Goal: Task Accomplishment & Management: Use online tool/utility

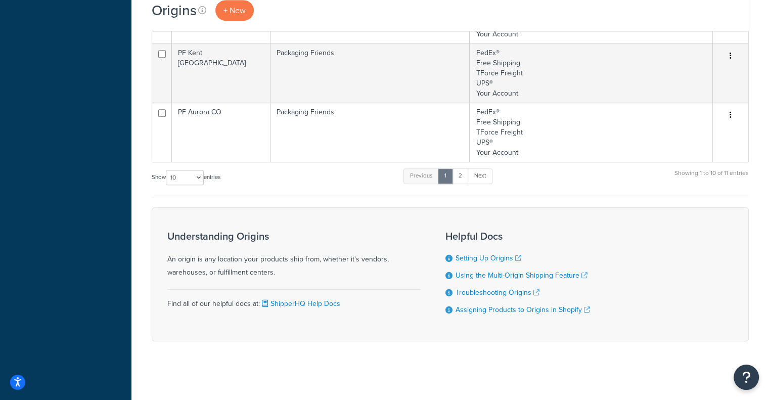
scroll to position [500, 0]
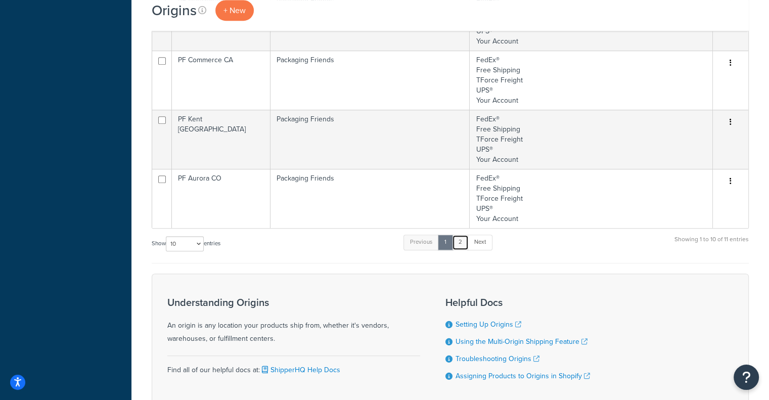
click at [463, 240] on link "2" at bounding box center [460, 241] width 17 height 15
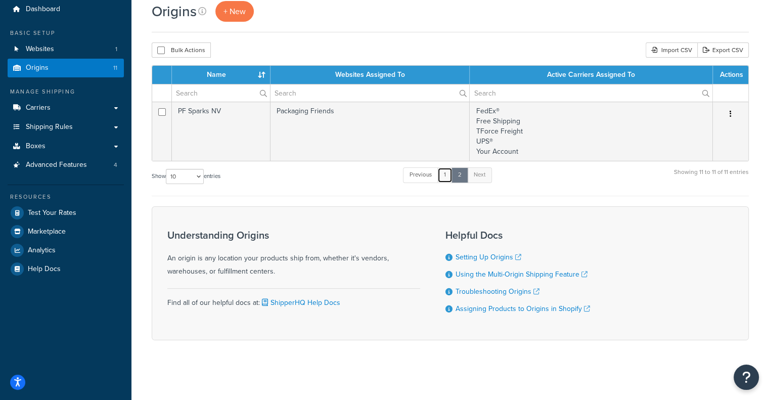
click at [445, 172] on link "1" at bounding box center [444, 174] width 15 height 15
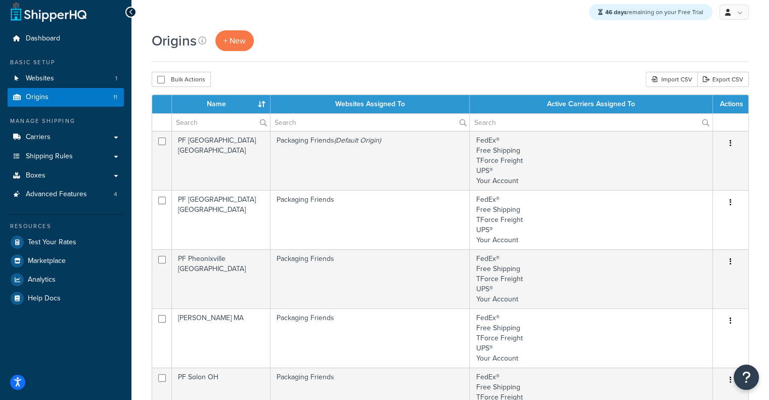
scroll to position [0, 0]
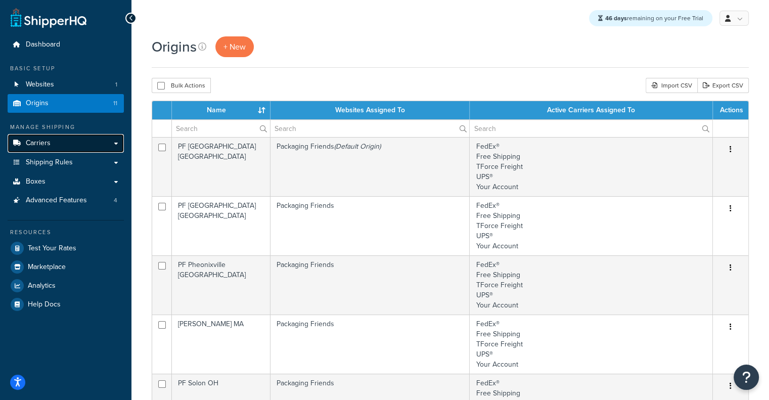
click at [36, 139] on span "Carriers" at bounding box center [38, 143] width 25 height 9
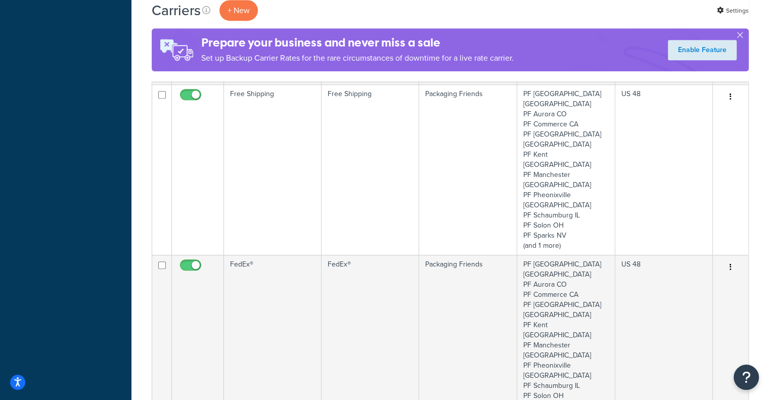
scroll to position [627, 0]
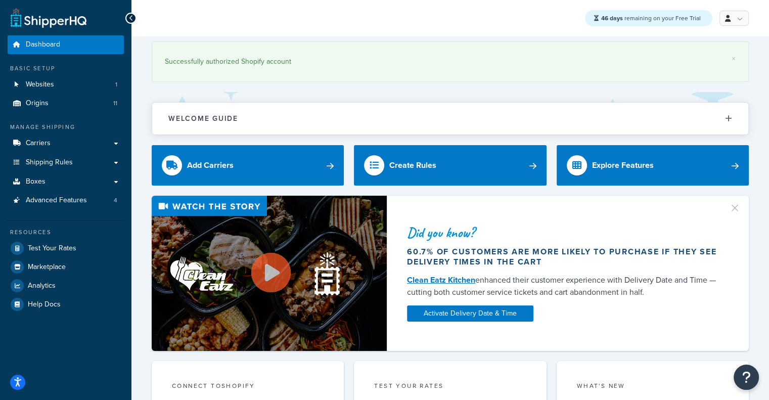
click at [59, 238] on div "Resources Test Your Rates Marketplace Analytics Help Docs" at bounding box center [66, 266] width 116 height 93
click at [58, 244] on span "Test Your Rates" at bounding box center [52, 248] width 49 height 9
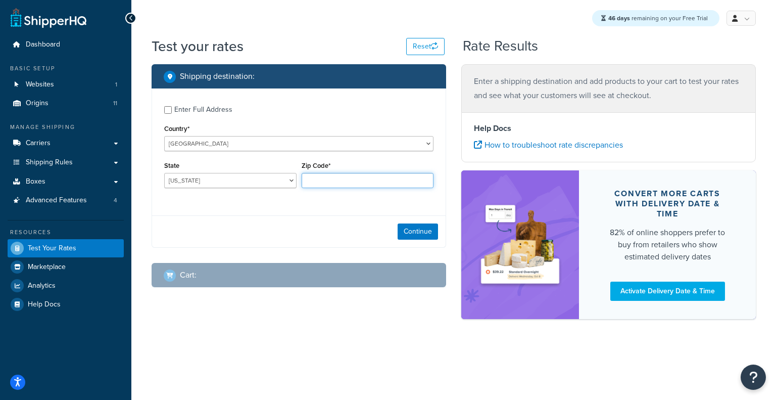
click at [339, 185] on input "Zip Code*" at bounding box center [368, 180] width 132 height 15
type input "60193"
select select "IL"
click at [411, 238] on button "Continue" at bounding box center [418, 231] width 40 height 16
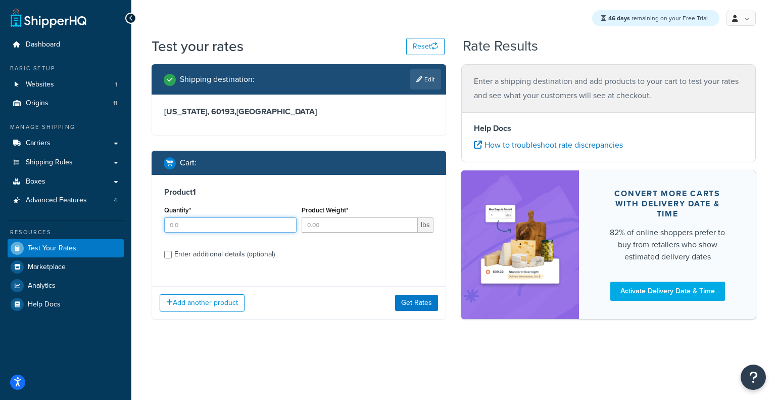
click at [238, 218] on input "Quantity*" at bounding box center [230, 224] width 132 height 15
type input "1"
click at [309, 224] on input "Product Weight*" at bounding box center [360, 224] width 117 height 15
type input "11"
click at [247, 253] on div "Enter additional details (optional)" at bounding box center [224, 254] width 101 height 14
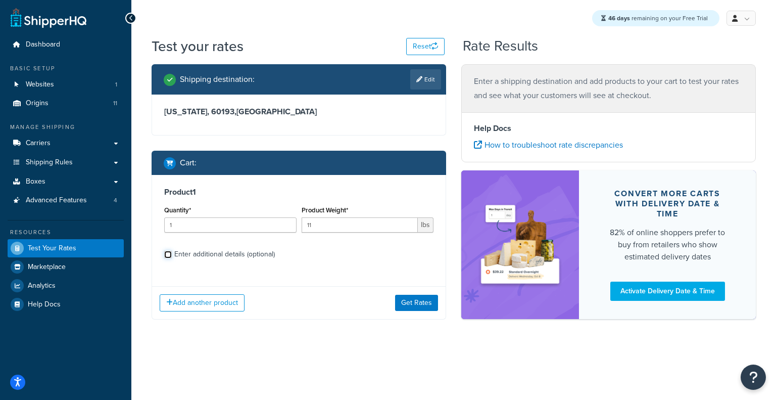
click at [172, 253] on input "Enter additional details (optional)" at bounding box center [168, 255] width 8 height 8
checkbox input "true"
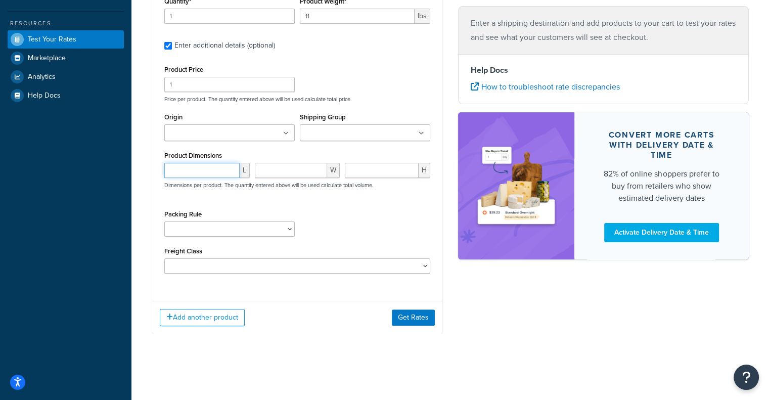
scroll to position [202, 0]
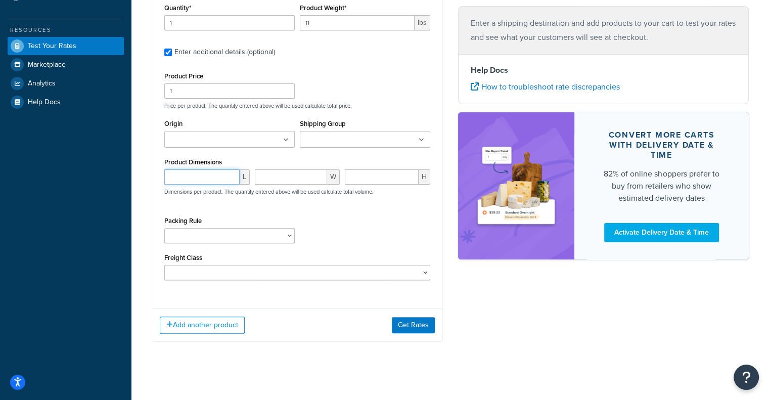
click at [196, 171] on input "number" at bounding box center [201, 176] width 75 height 15
paste input "32.7"
type input "32.7"
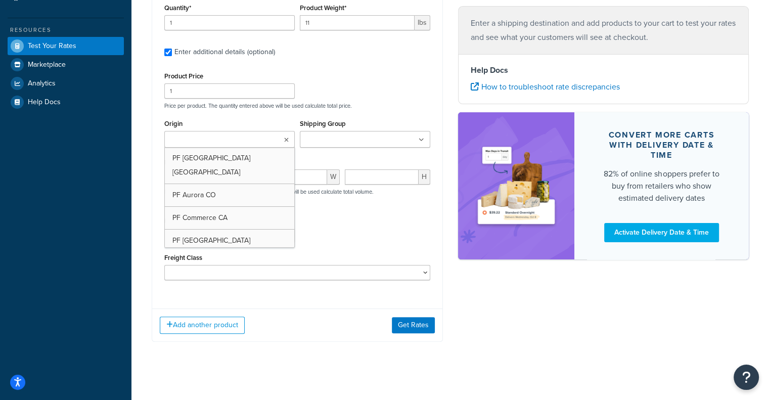
click at [280, 137] on ul at bounding box center [229, 139] width 130 height 17
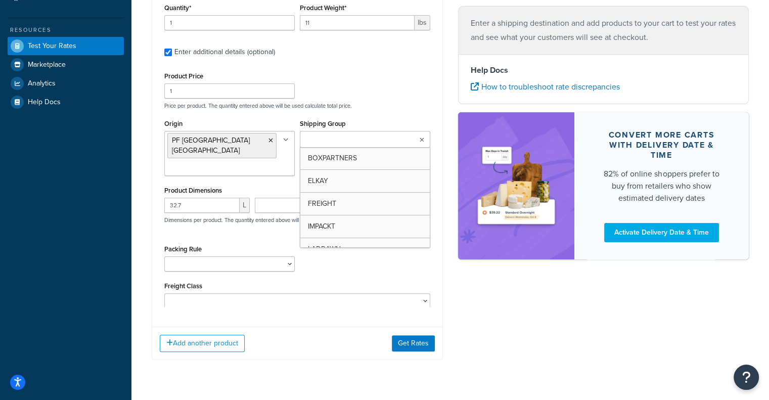
click at [404, 131] on ul at bounding box center [365, 139] width 130 height 17
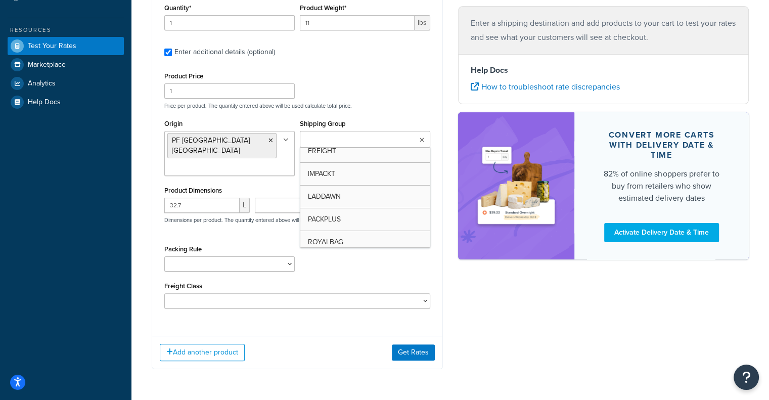
scroll to position [55, 0]
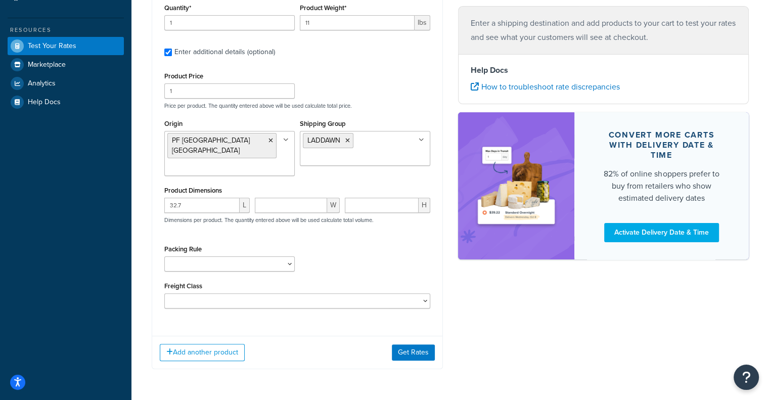
click at [115, 198] on div "Dashboard Basic Setup Websites 1 Origins 11 Manage Shipping Carriers Carriers A…" at bounding box center [65, 116] width 131 height 637
click at [283, 198] on input "number" at bounding box center [291, 205] width 73 height 15
paste input "13.7"
type input "13.7"
click at [388, 199] on input "number" at bounding box center [382, 205] width 74 height 15
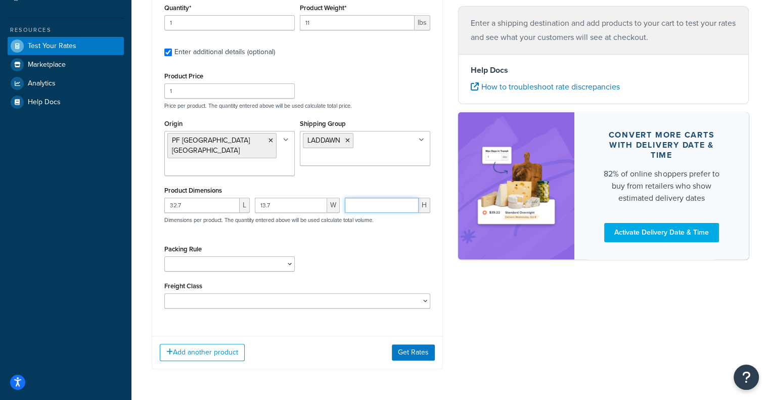
paste input "11.7"
type input "11.7"
drag, startPoint x: 333, startPoint y: 25, endPoint x: 281, endPoint y: 25, distance: 52.6
click at [281, 25] on div "Quantity* 1 Product Weight* 11 lbs" at bounding box center [297, 19] width 271 height 37
paste input "5.3"
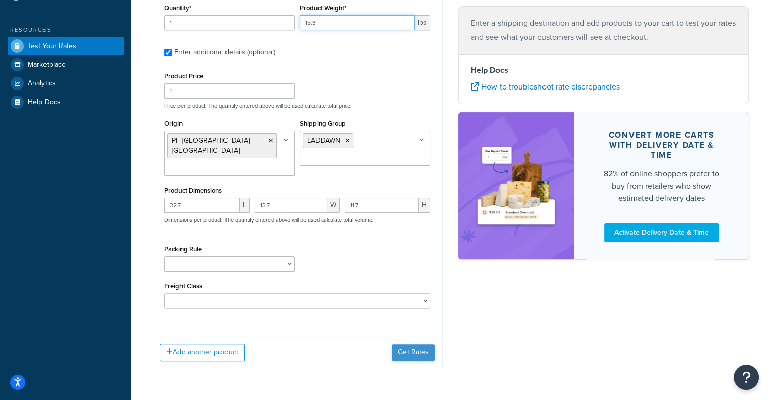
type input "15.3"
click at [408, 344] on button "Get Rates" at bounding box center [413, 352] width 43 height 16
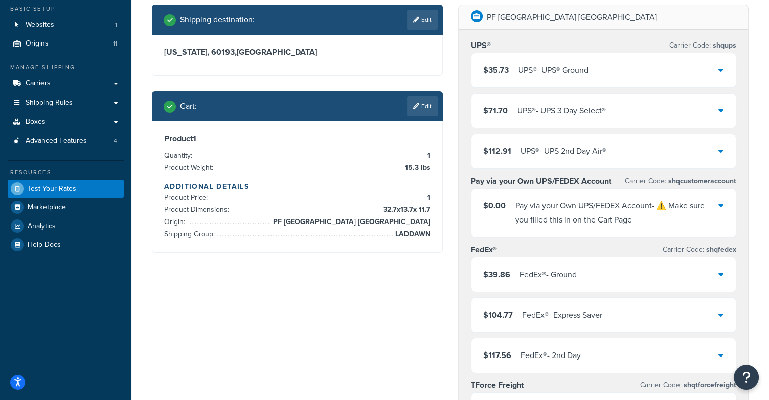
scroll to position [57, 0]
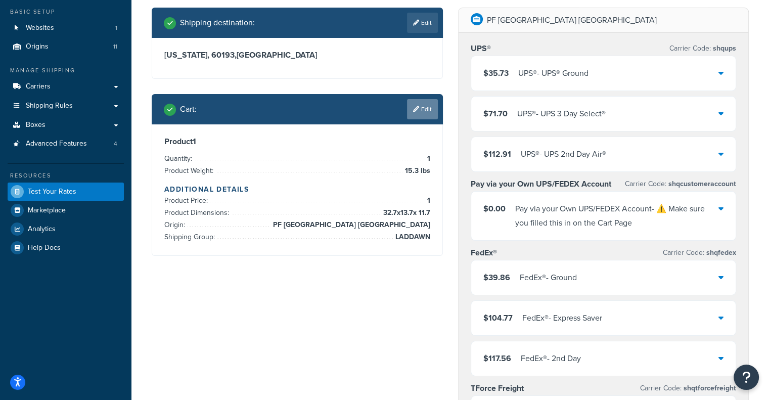
click at [417, 107] on icon at bounding box center [416, 109] width 6 height 6
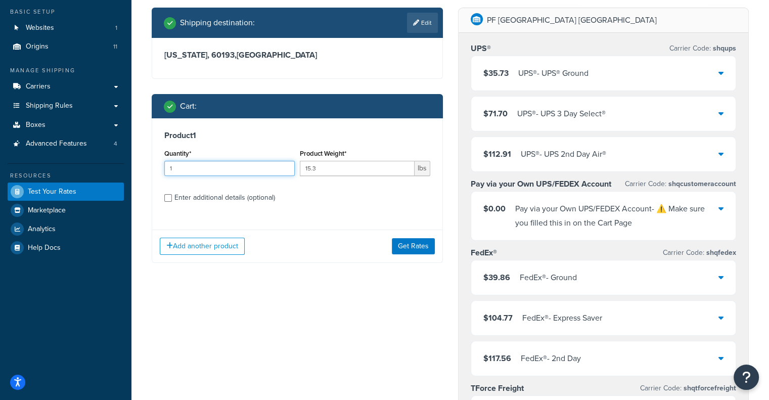
click at [258, 169] on input "1" at bounding box center [229, 168] width 130 height 15
type input "10"
click at [404, 248] on button "Get Rates" at bounding box center [413, 246] width 43 height 16
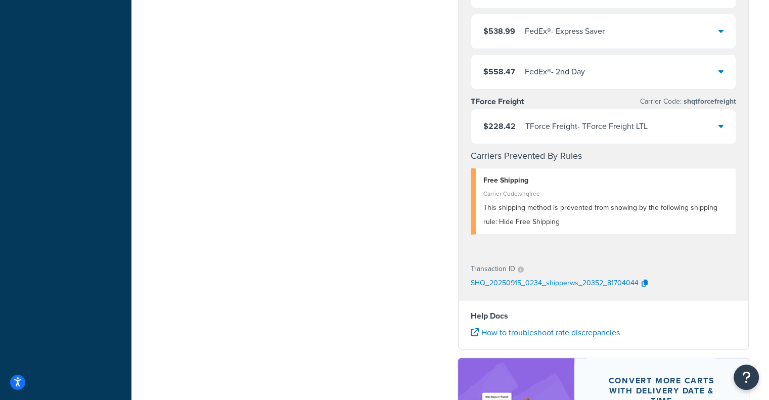
scroll to position [392, 0]
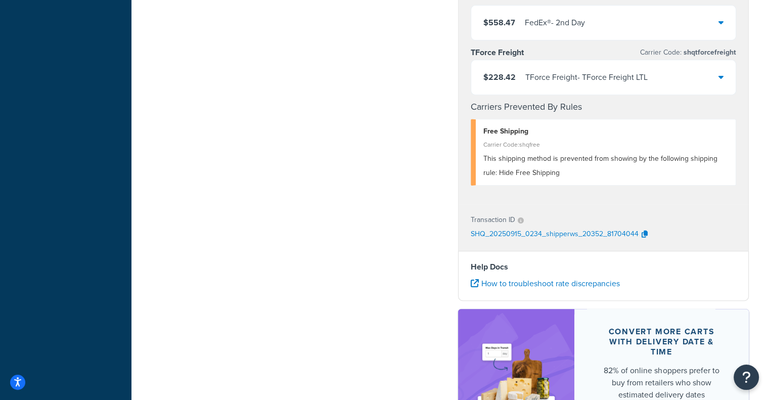
click at [768, 335] on div "Test your rates Reset Rate Results 09/14/2025, 10:34 PM Shipping destination : …" at bounding box center [449, 67] width 637 height 847
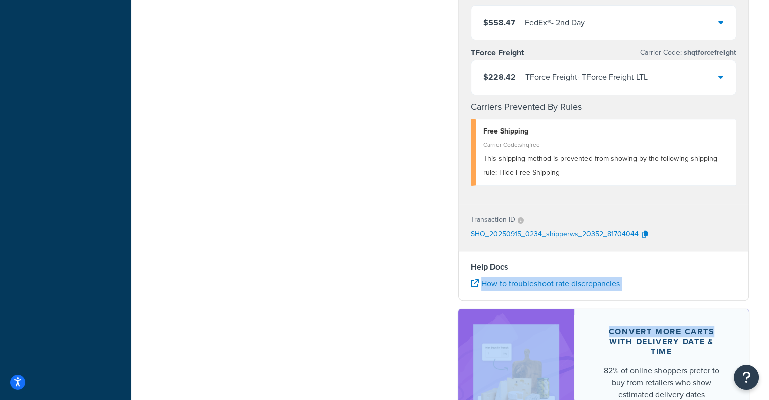
drag, startPoint x: 768, startPoint y: 335, endPoint x: 774, endPoint y: 268, distance: 67.0
click at [768, 268] on html "Accessibility Screen-Reader Guide, Feedback, and Issue Reporting | New window S…" at bounding box center [384, 62] width 769 height 909
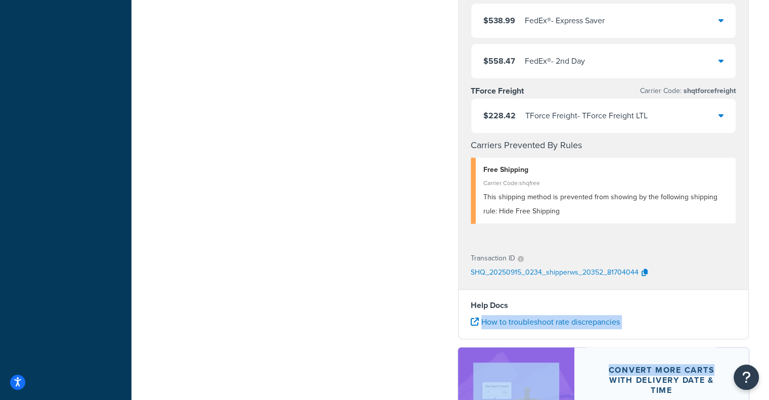
scroll to position [352, 0]
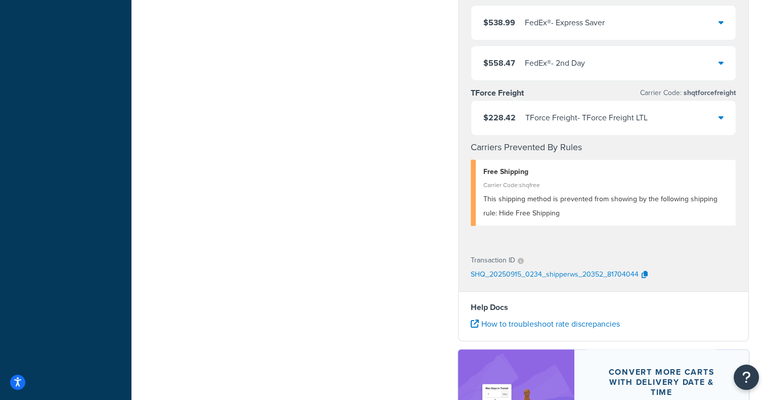
click at [370, 243] on div "Shipping destination : Edit Illinois, 60193 , United States Cart : Edit Product…" at bounding box center [450, 109] width 612 height 794
click at [536, 133] on div "$228.42 TForce Freight - TForce Freight LTL" at bounding box center [603, 118] width 265 height 34
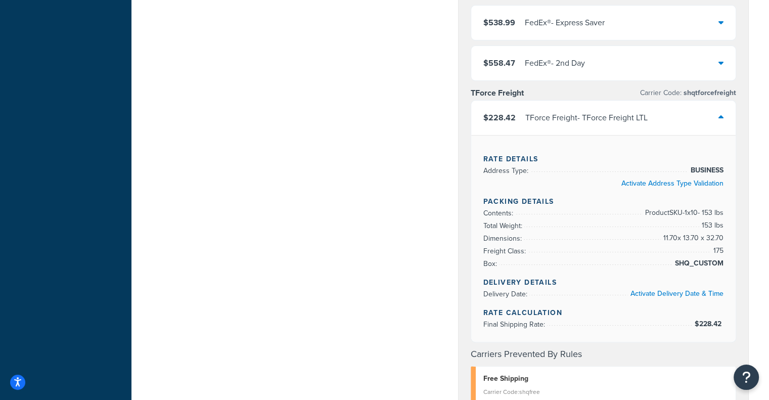
click at [536, 133] on div "$228.42 TForce Freight - TForce Freight LTL" at bounding box center [603, 118] width 265 height 34
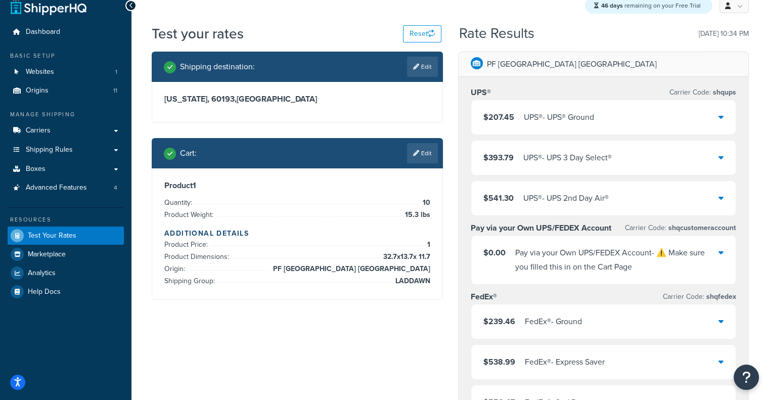
scroll to position [0, 0]
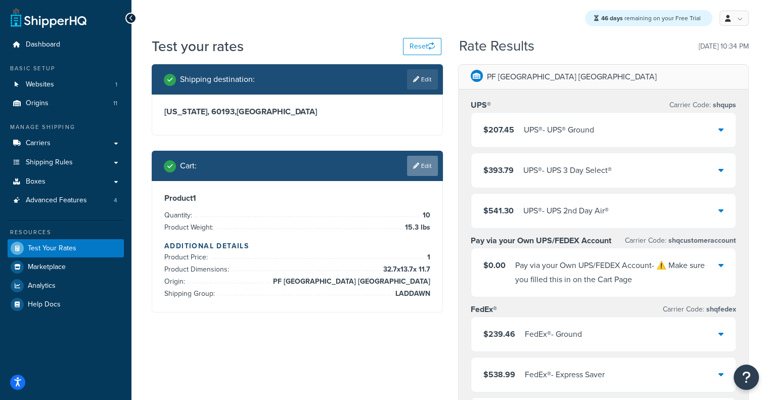
click at [420, 162] on link "Edit" at bounding box center [422, 166] width 31 height 20
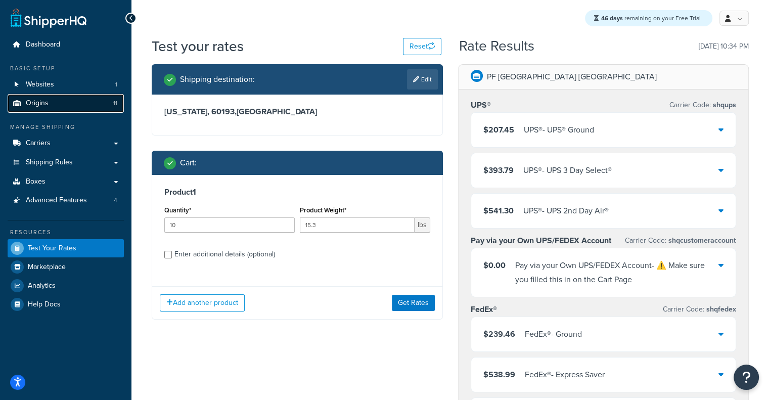
click at [77, 109] on link "Origins 11" at bounding box center [66, 103] width 116 height 19
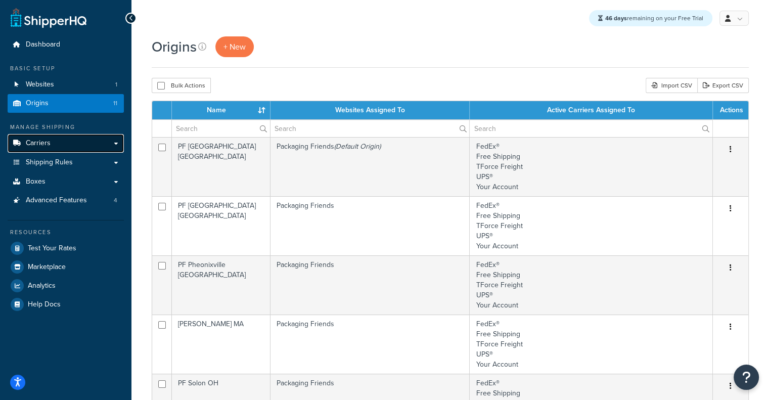
click at [67, 145] on link "Carriers" at bounding box center [66, 143] width 116 height 19
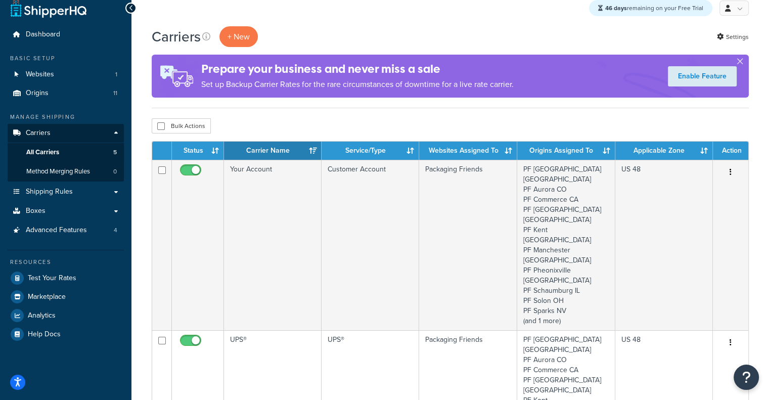
scroll to position [13, 0]
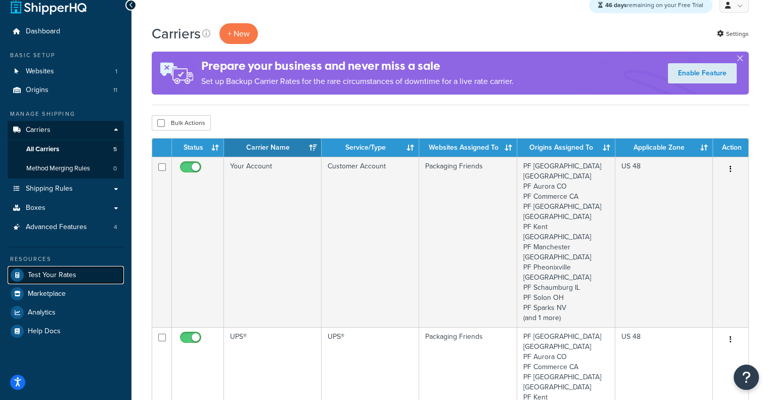
click at [33, 273] on span "Test Your Rates" at bounding box center [52, 275] width 49 height 9
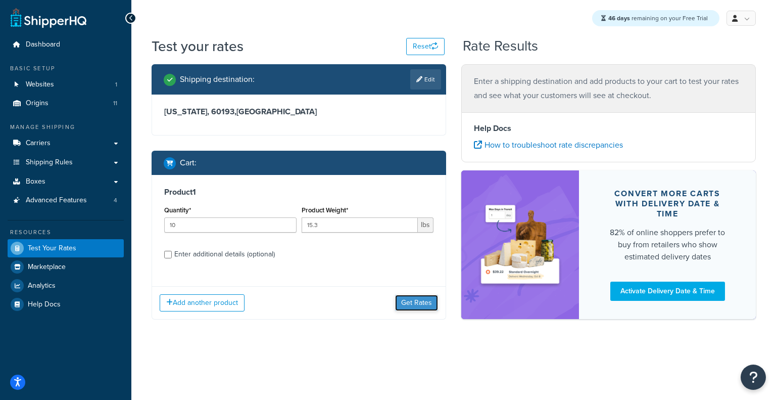
click at [417, 307] on button "Get Rates" at bounding box center [416, 303] width 43 height 16
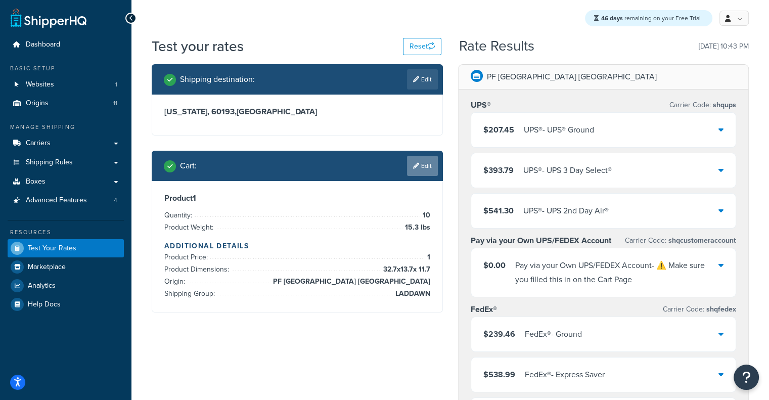
click at [422, 166] on link "Edit" at bounding box center [422, 166] width 31 height 20
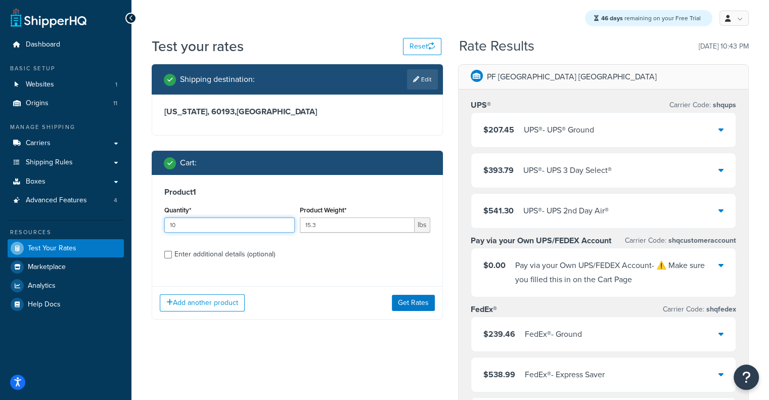
drag, startPoint x: 196, startPoint y: 230, endPoint x: 140, endPoint y: 224, distance: 56.4
type input "1"
click at [400, 309] on button "Get Rates" at bounding box center [413, 303] width 43 height 16
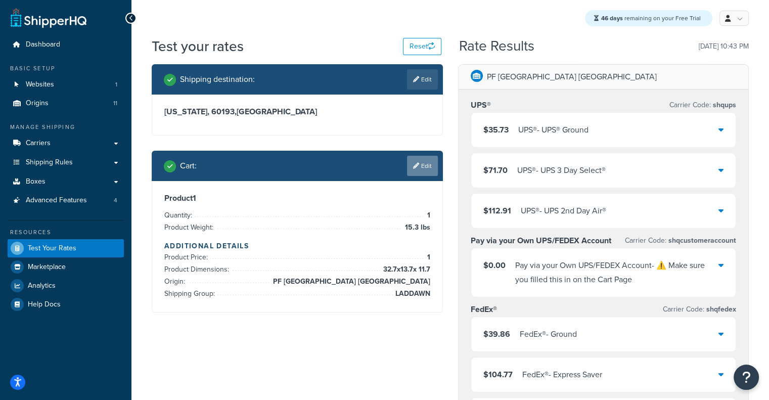
click at [428, 165] on link "Edit" at bounding box center [422, 166] width 31 height 20
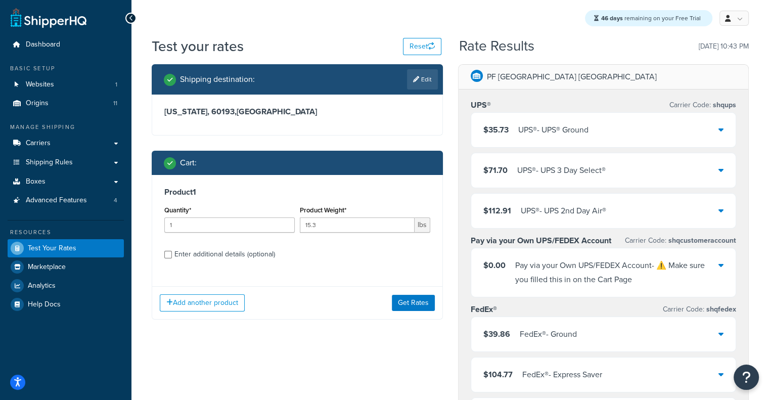
click at [212, 259] on div "Enter additional details (optional)" at bounding box center [224, 254] width 101 height 14
click at [172, 258] on input "Enter additional details (optional)" at bounding box center [168, 255] width 8 height 8
checkbox input "true"
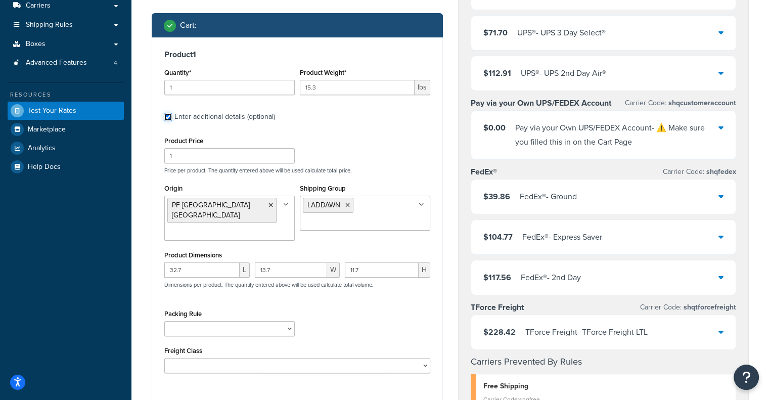
scroll to position [136, 0]
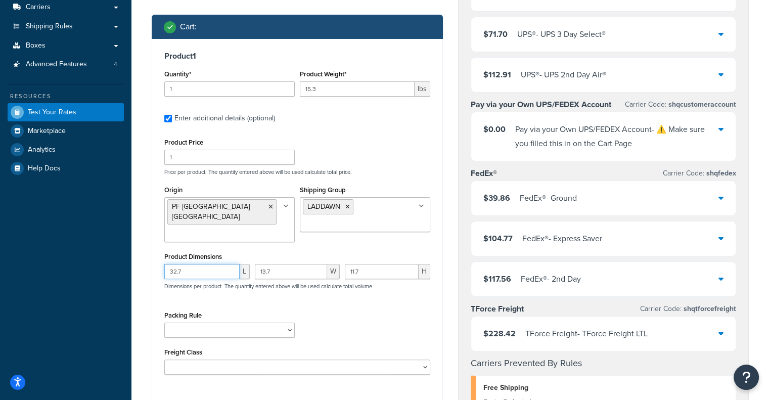
click at [204, 264] on input "32.7" at bounding box center [201, 271] width 75 height 15
click at [200, 264] on input "32.7" at bounding box center [201, 271] width 75 height 15
click at [198, 264] on input "32.7" at bounding box center [201, 271] width 75 height 15
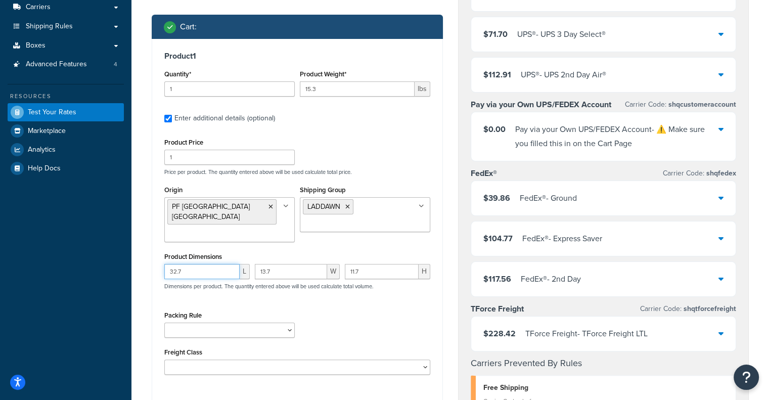
paste input "15"
drag, startPoint x: 204, startPoint y: 261, endPoint x: 41, endPoint y: 264, distance: 163.2
click at [41, 264] on div "Dashboard Basic Setup Websites 1 Origins 11 Manage Shipping Carriers Carriers A…" at bounding box center [384, 318] width 769 height 909
paste input "9"
type input "19.7"
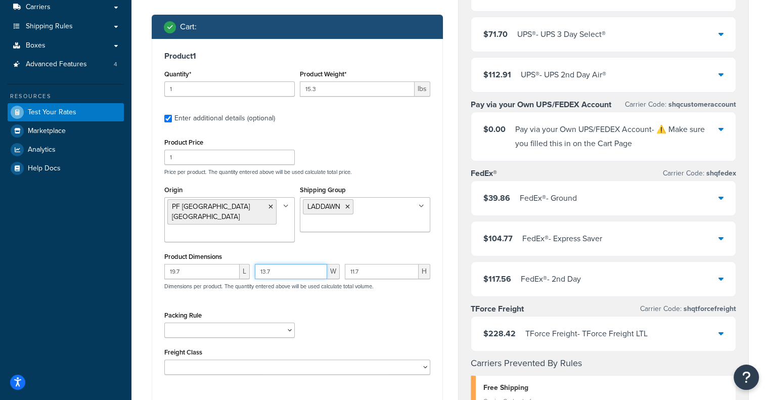
drag, startPoint x: 271, startPoint y: 260, endPoint x: 227, endPoint y: 260, distance: 44.5
click at [227, 264] on div "19.7 L 13.7 W 11.7 H Dimensions per product. The quantity entered above will be…" at bounding box center [297, 282] width 271 height 37
paste input "5"
type input "15.7"
drag, startPoint x: 392, startPoint y: 264, endPoint x: 254, endPoint y: 242, distance: 139.8
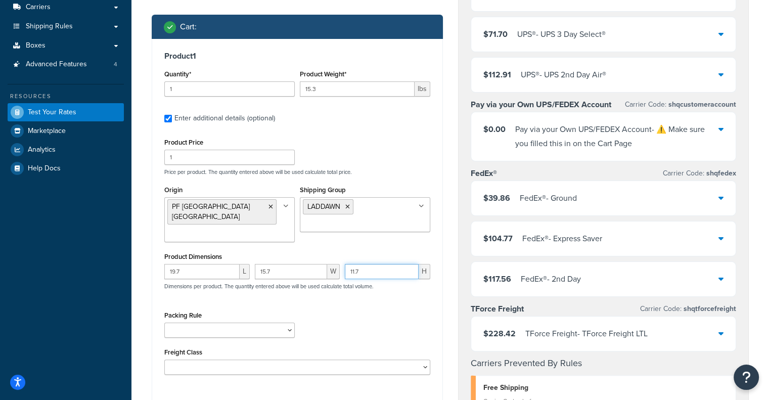
click at [254, 250] on div "Product Dimensions 19.7 L 15.7 W 11.7 H Dimensions per product. The quantity en…" at bounding box center [297, 275] width 266 height 51
paste input "4"
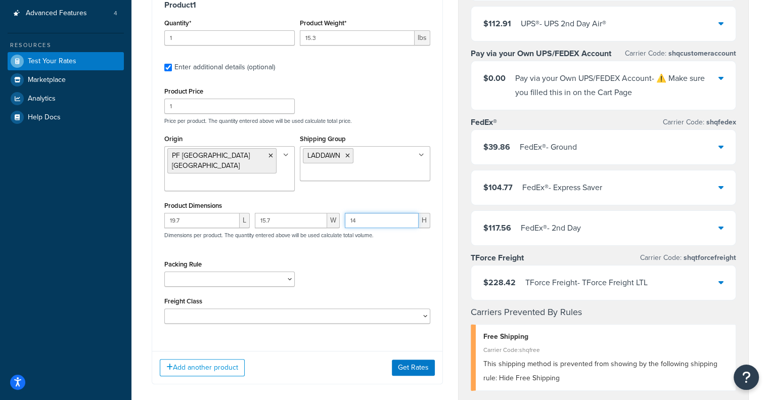
scroll to position [254, 0]
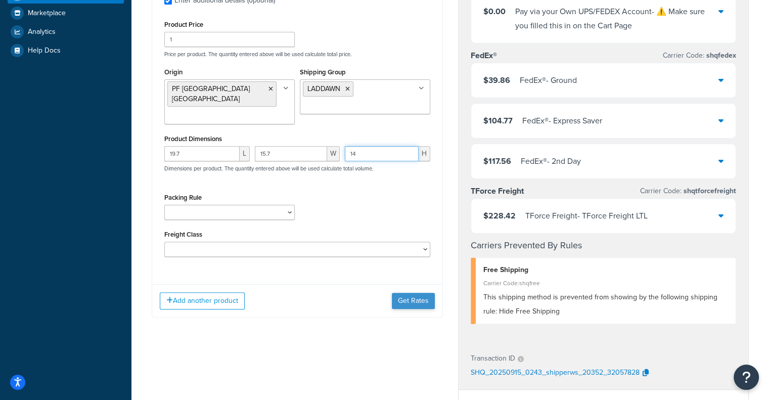
type input "14"
click at [422, 293] on button "Get Rates" at bounding box center [413, 301] width 43 height 16
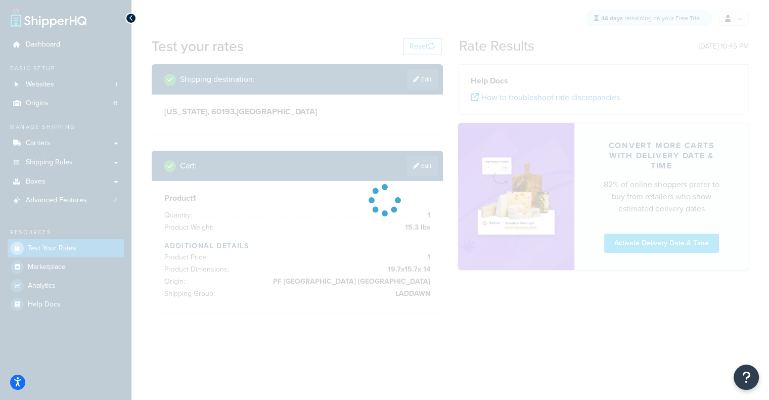
scroll to position [0, 0]
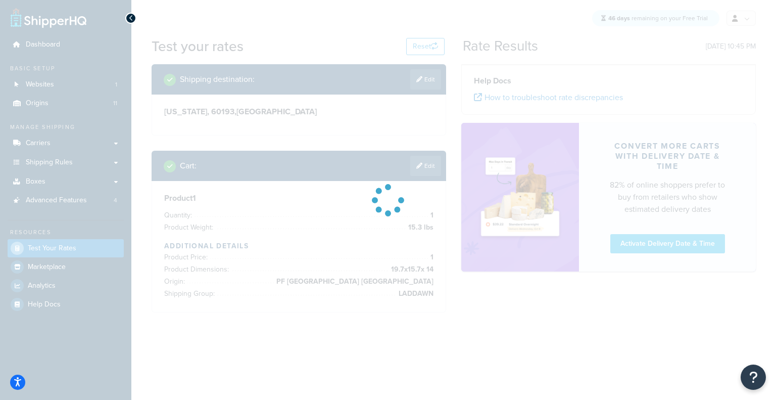
click at [776, 169] on div at bounding box center [388, 200] width 776 height 400
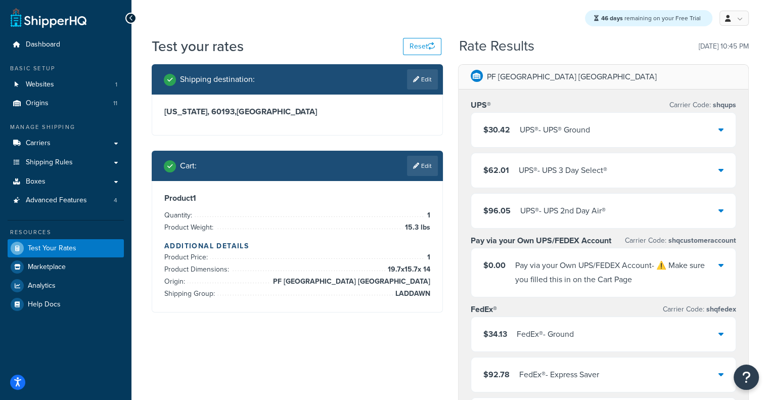
drag, startPoint x: 776, startPoint y: 169, endPoint x: 774, endPoint y: 138, distance: 30.9
click at [609, 89] on div "PF [GEOGRAPHIC_DATA] [GEOGRAPHIC_DATA]" at bounding box center [603, 77] width 290 height 25
click at [422, 160] on link "Edit" at bounding box center [422, 166] width 31 height 20
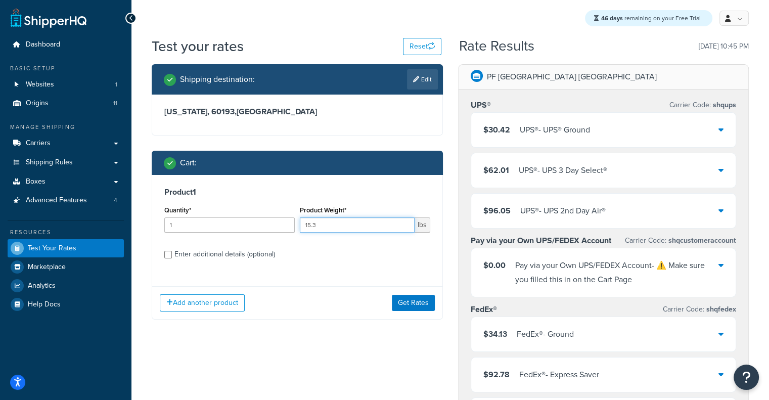
drag, startPoint x: 325, startPoint y: 223, endPoint x: 183, endPoint y: 264, distance: 147.9
click at [183, 264] on div "Product 1 Quantity* 1 Product Weight* 15.3 lbs Enter additional details (option…" at bounding box center [297, 227] width 290 height 104
type input "8"
click at [410, 296] on button "Get Rates" at bounding box center [413, 303] width 43 height 16
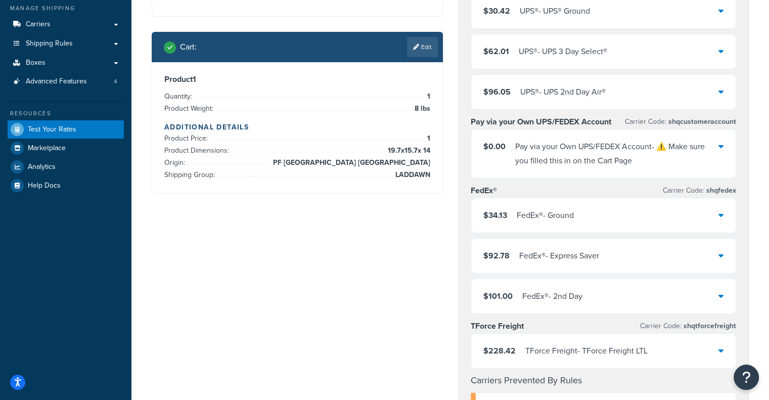
scroll to position [122, 0]
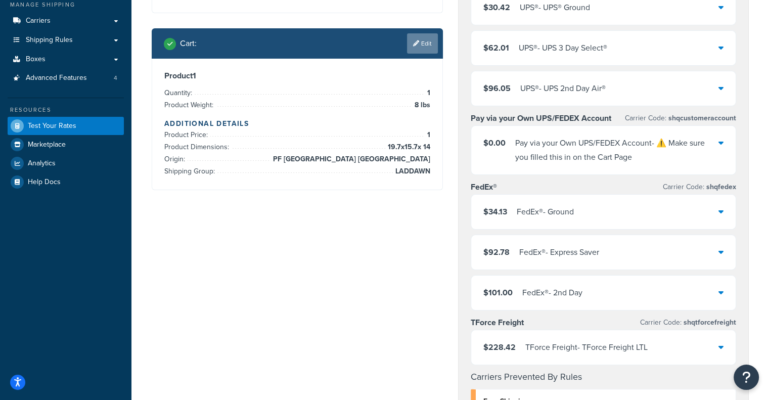
click at [433, 36] on link "Edit" at bounding box center [422, 43] width 31 height 20
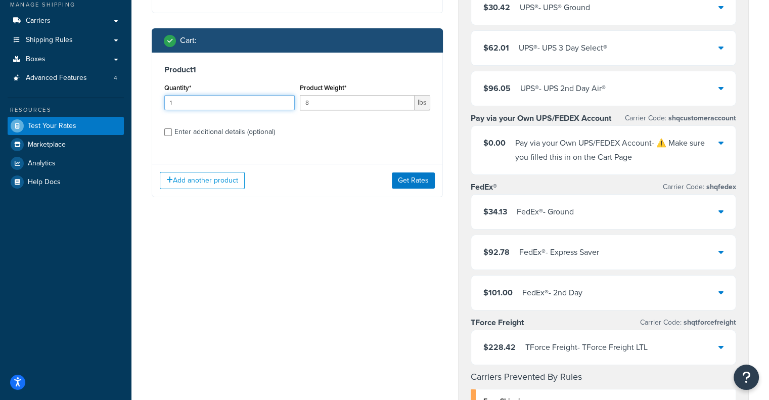
drag, startPoint x: 210, startPoint y: 103, endPoint x: 0, endPoint y: 148, distance: 215.0
click at [0, 148] on div "Dashboard Basic Setup Websites 1 Origins 11 Manage Shipping Carriers Carriers A…" at bounding box center [384, 332] width 769 height 909
type input "11"
click at [409, 179] on button "Get Rates" at bounding box center [413, 180] width 43 height 16
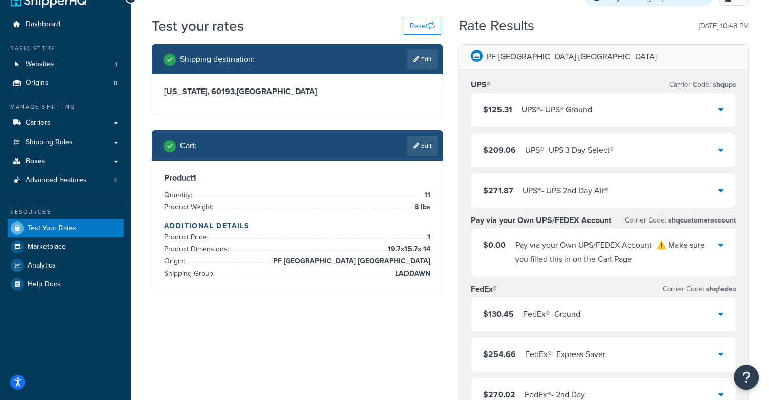
scroll to position [21, 0]
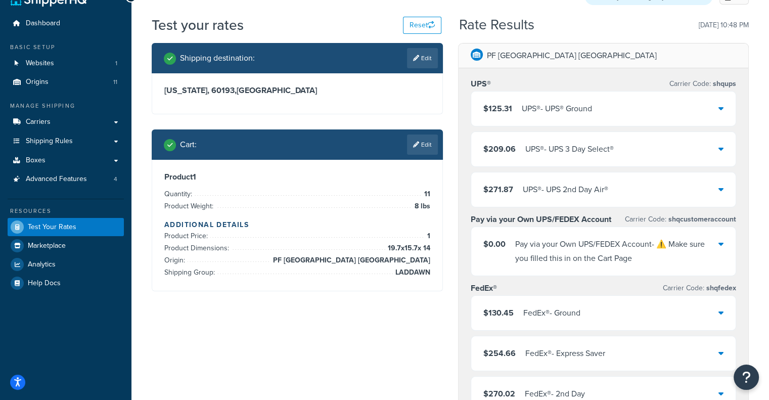
click at [562, 95] on div "$125.31 UPS® - UPS® Ground" at bounding box center [603, 108] width 265 height 34
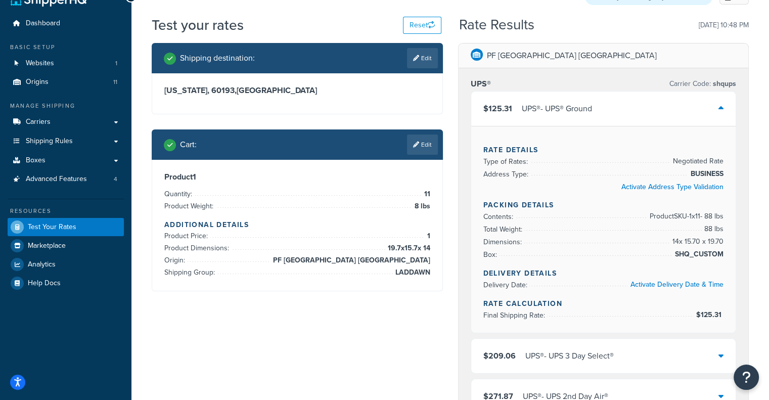
click at [562, 95] on div "$125.31 UPS® - UPS® Ground" at bounding box center [603, 108] width 265 height 34
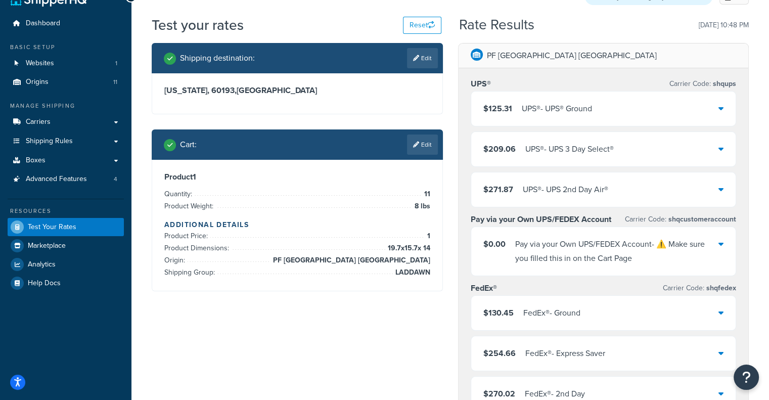
click at [562, 95] on div "$125.31 UPS® - UPS® Ground" at bounding box center [603, 108] width 265 height 34
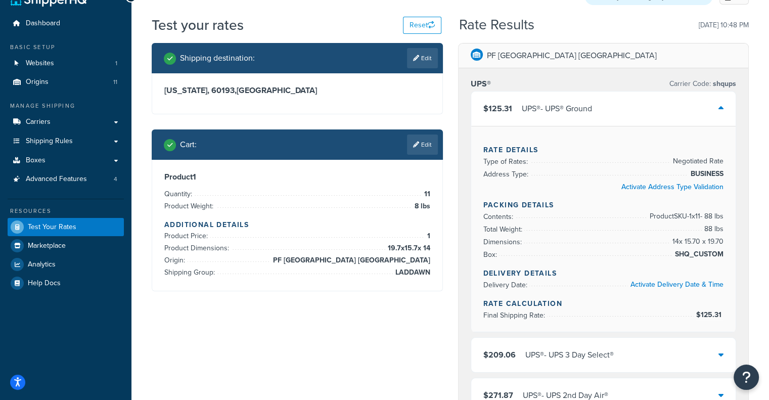
click at [562, 95] on div "$125.31 UPS® - UPS® Ground" at bounding box center [603, 108] width 265 height 34
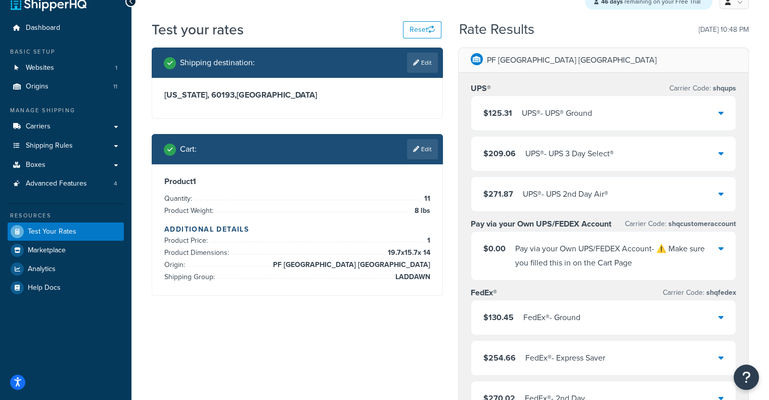
scroll to position [0, 0]
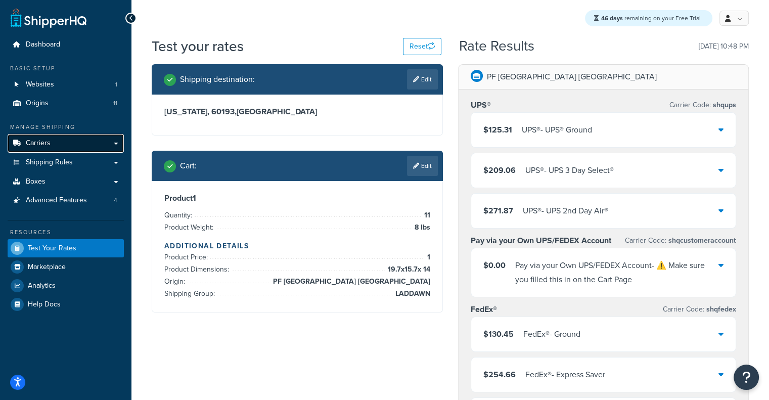
click at [94, 145] on link "Carriers" at bounding box center [66, 143] width 116 height 19
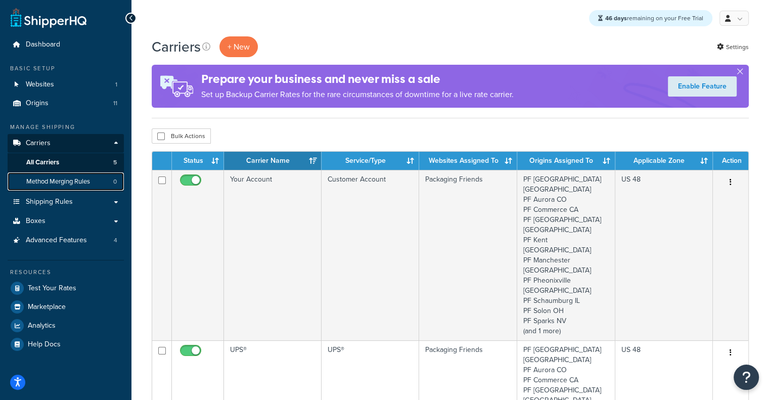
click at [85, 179] on span "Method Merging Rules" at bounding box center [58, 181] width 64 height 9
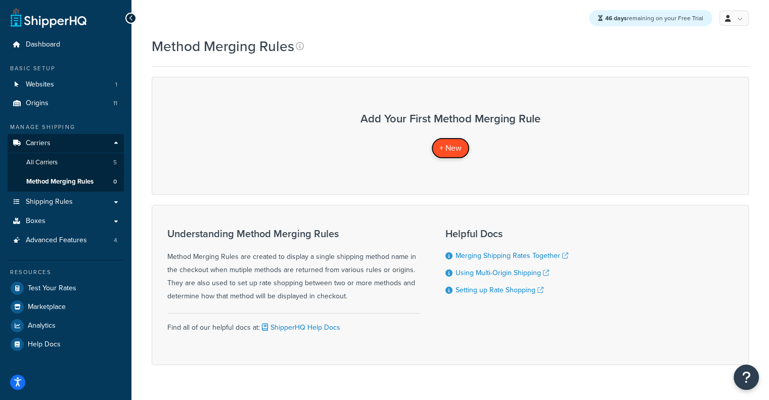
click at [451, 148] on span "+ New" at bounding box center [450, 148] width 22 height 12
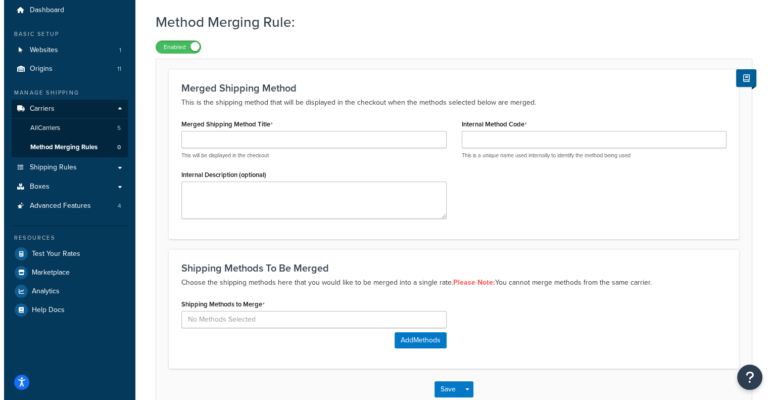
scroll to position [38, 0]
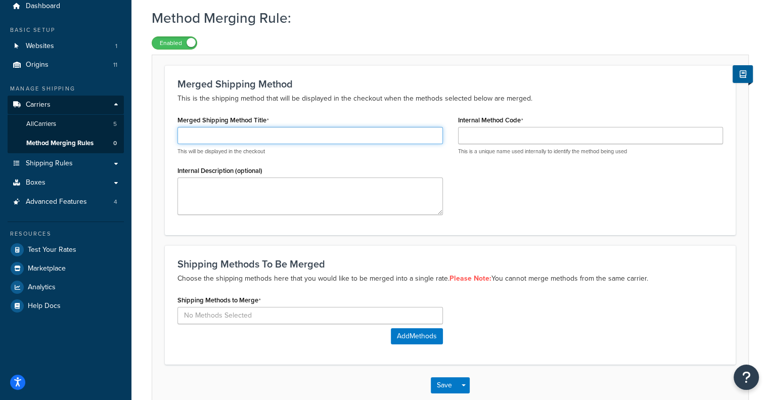
click at [372, 135] on input "Merged Shipping Method Title" at bounding box center [309, 135] width 265 height 17
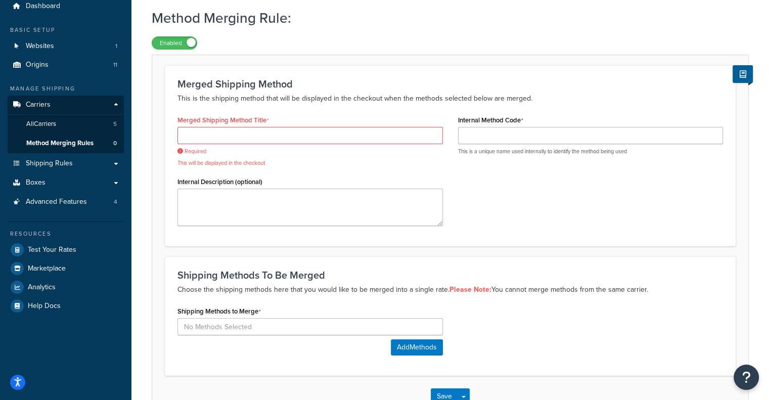
click at [507, 190] on div "Merged Shipping Method Title Required This will be displayed in the checkout In…" at bounding box center [450, 173] width 560 height 121
click at [284, 330] on input at bounding box center [309, 326] width 265 height 17
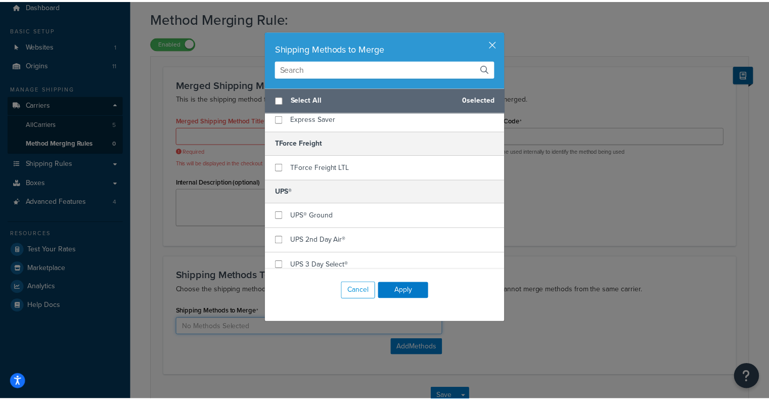
scroll to position [181, 0]
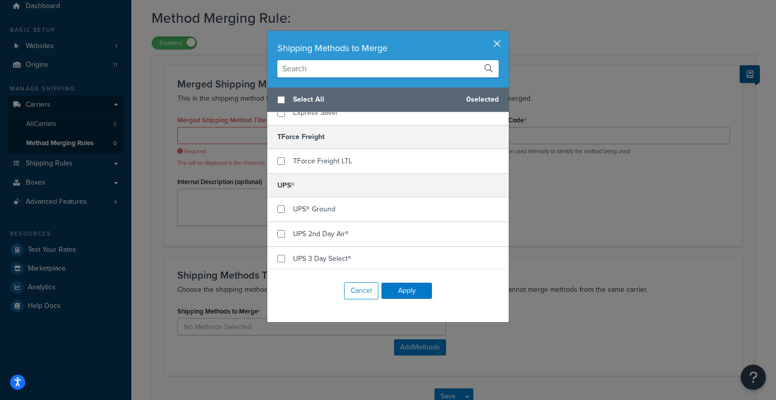
click at [506, 33] on button "button" at bounding box center [507, 32] width 3 height 3
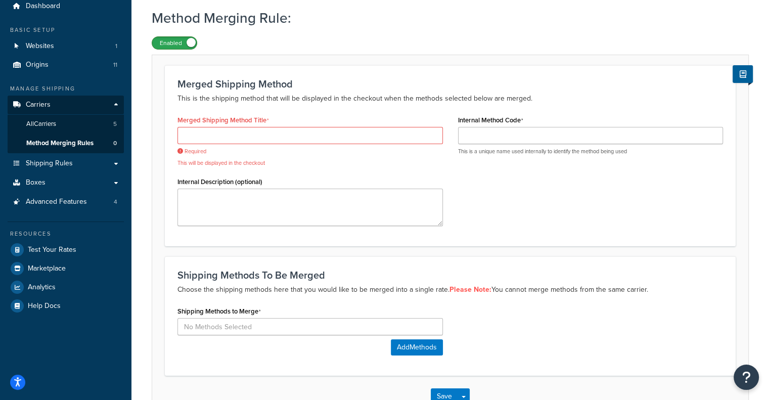
click at [182, 39] on label "Enabled" at bounding box center [174, 43] width 44 height 12
click at [40, 147] on span "Method Merging Rules" at bounding box center [59, 143] width 67 height 9
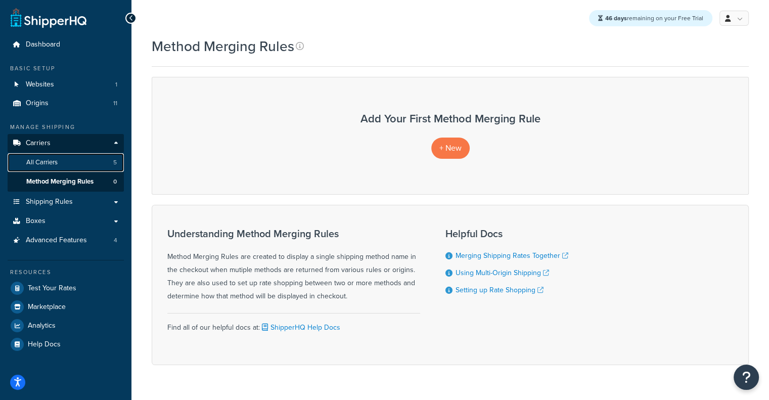
click at [67, 162] on link "All Carriers 5" at bounding box center [66, 162] width 116 height 19
